Goal: Transaction & Acquisition: Download file/media

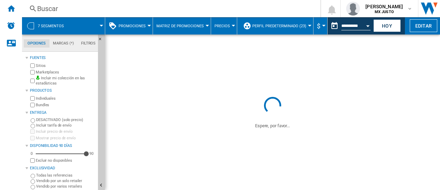
click at [229, 136] on span at bounding box center [272, 159] width 335 height 61
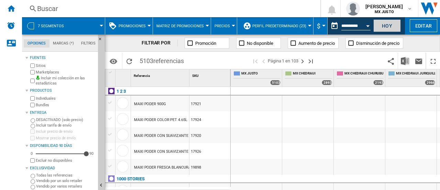
click at [384, 27] on button "Hoy" at bounding box center [388, 25] width 28 height 13
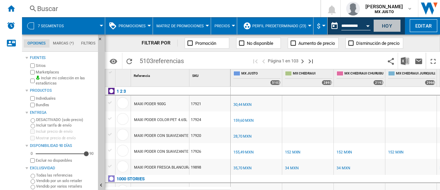
scroll to position [0, 88]
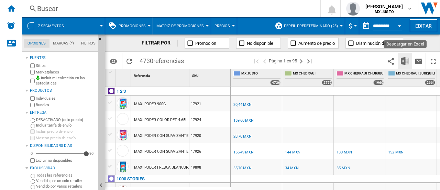
click at [404, 59] on img "Descargar en Excel" at bounding box center [405, 61] width 8 height 8
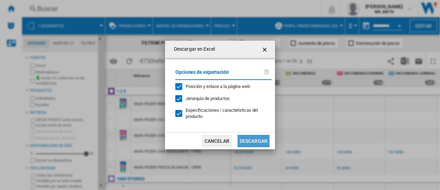
click at [259, 140] on button "Descargar" at bounding box center [254, 140] width 32 height 12
